Goal: Information Seeking & Learning: Check status

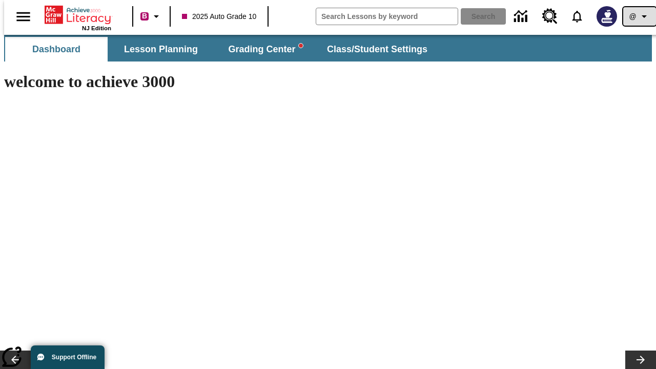
click at [638, 16] on icon "Profile/Settings" at bounding box center [644, 16] width 12 height 12
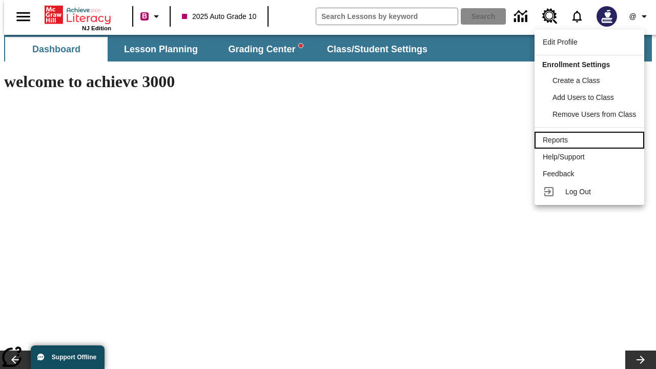
click at [591, 140] on div "Reports" at bounding box center [589, 140] width 93 height 11
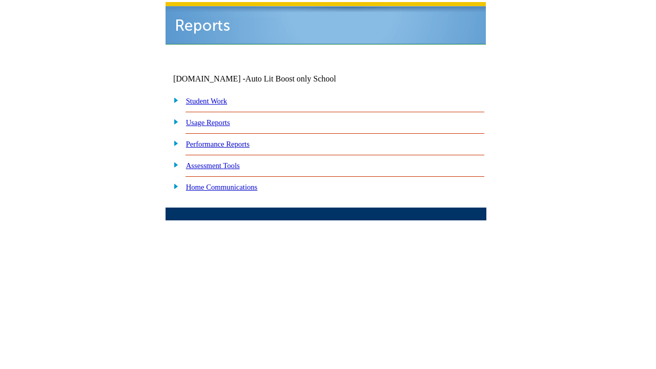
click at [228, 140] on link "Performance Reports" at bounding box center [218, 144] width 64 height 8
click at [0, 0] on link "How are my students performing on reading skills?" at bounding box center [0, 0] width 0 height 0
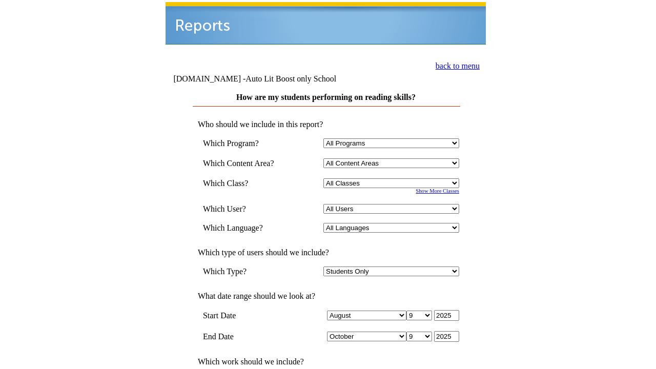
select select "4"
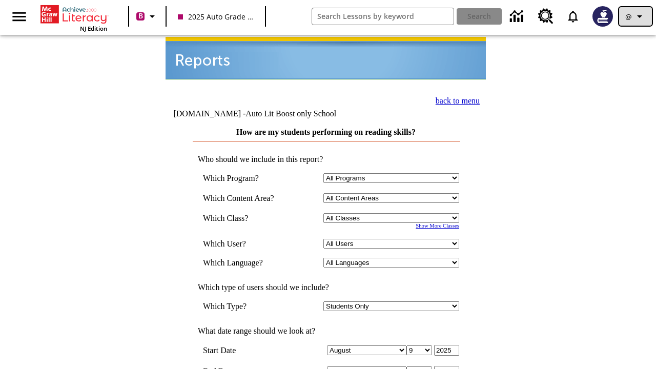
click at [636, 16] on icon "Profile/Settings" at bounding box center [640, 16] width 12 height 12
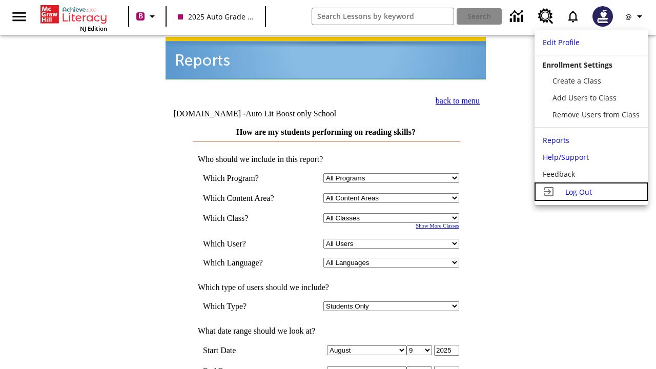
click at [591, 192] on span "Log Out" at bounding box center [578, 192] width 27 height 10
